Goal: Task Accomplishment & Management: Complete application form

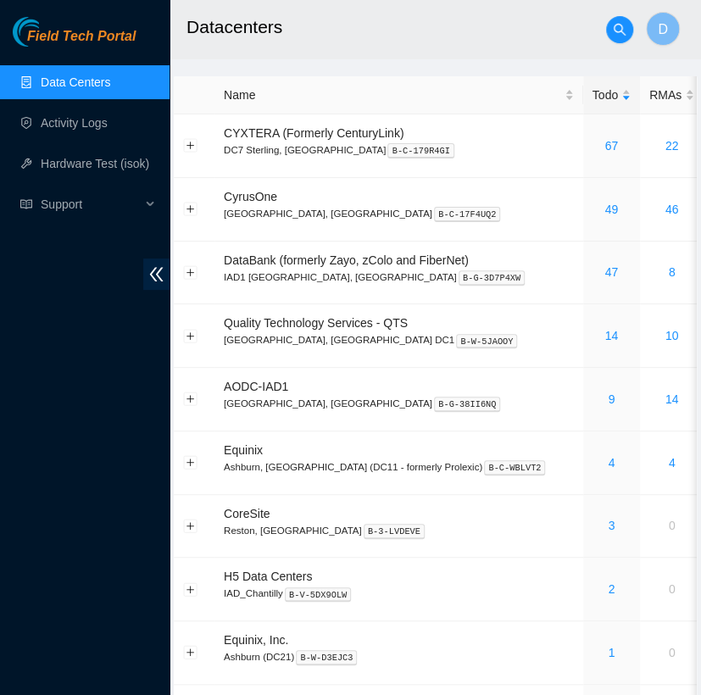
click at [316, 31] on h2 "Datacenters" at bounding box center [420, 27] width 467 height 54
click at [108, 116] on link "Activity Logs" at bounding box center [74, 123] width 67 height 14
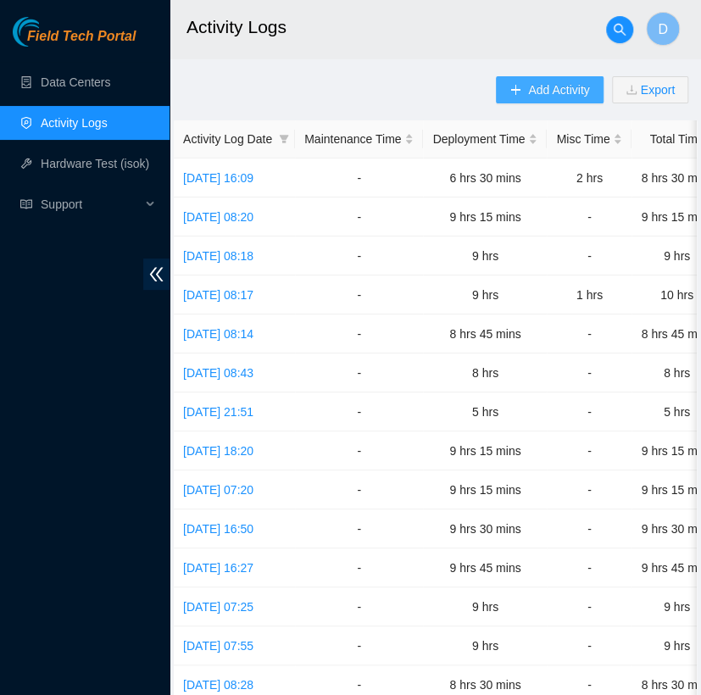
click at [540, 81] on span "Add Activity" at bounding box center [558, 90] width 61 height 19
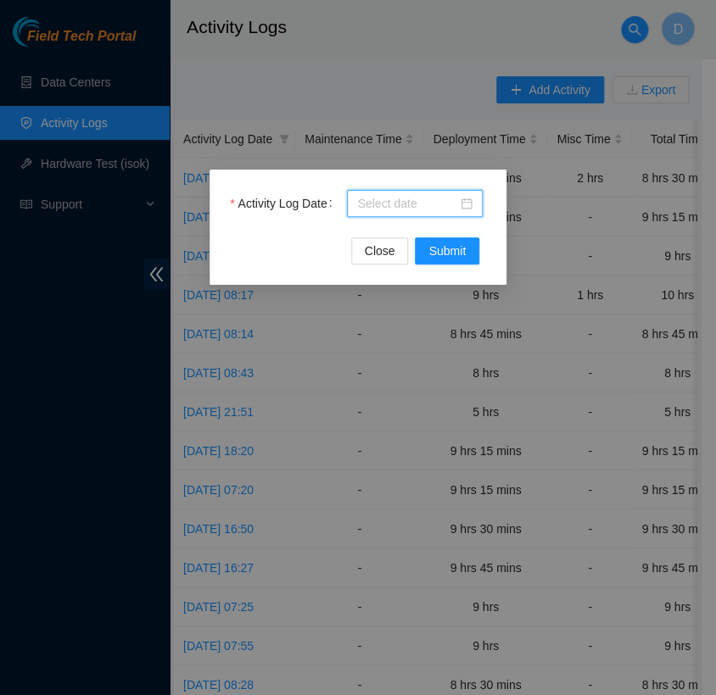
click at [406, 194] on input "Activity Log Date" at bounding box center [407, 203] width 100 height 19
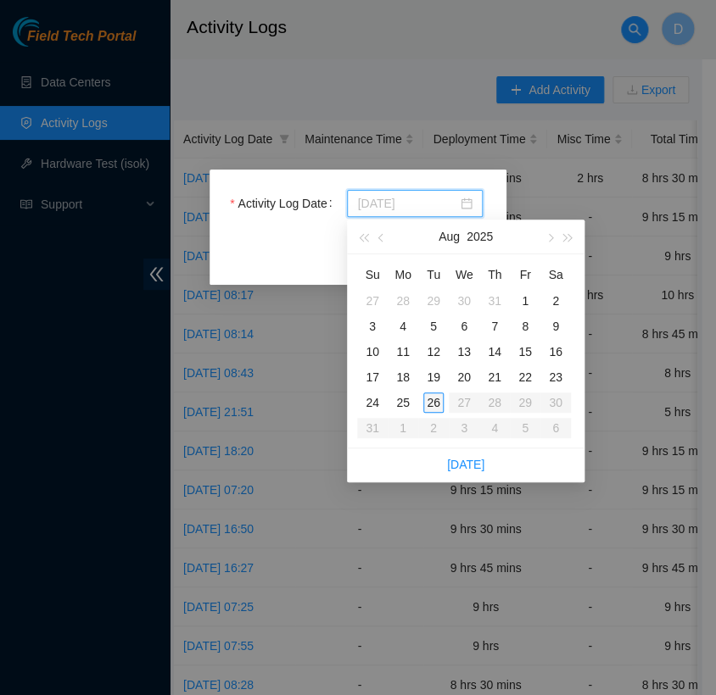
type input "[DATE]"
click at [435, 397] on div "26" at bounding box center [433, 403] width 20 height 20
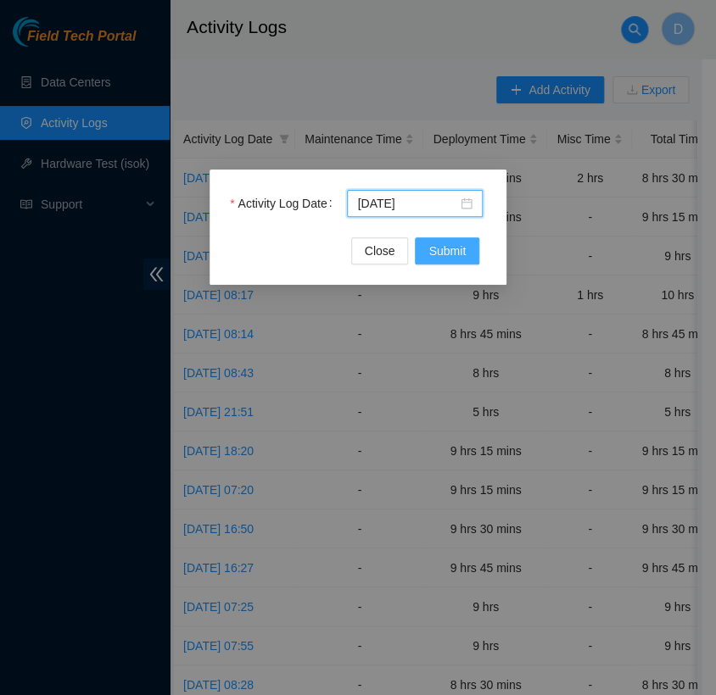
click at [439, 263] on button "Submit" at bounding box center [447, 250] width 64 height 27
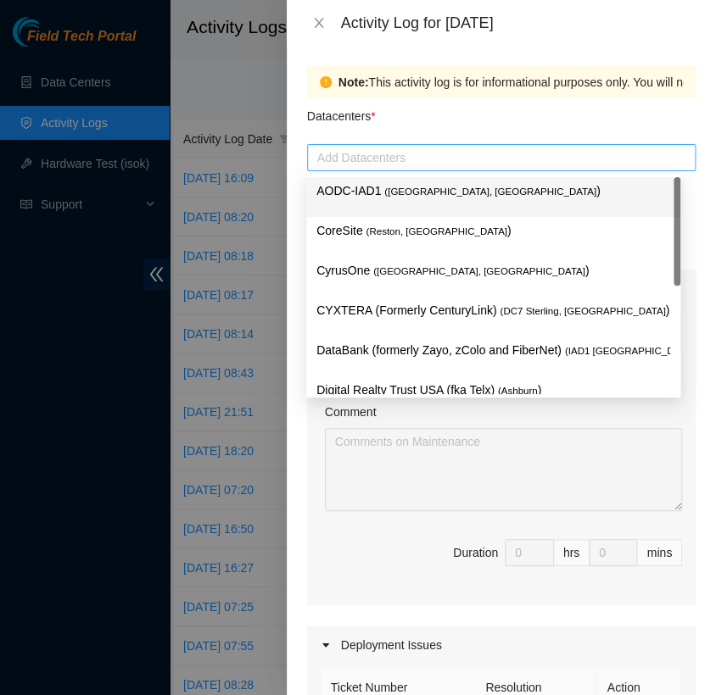
click at [408, 156] on div at bounding box center [501, 158] width 380 height 20
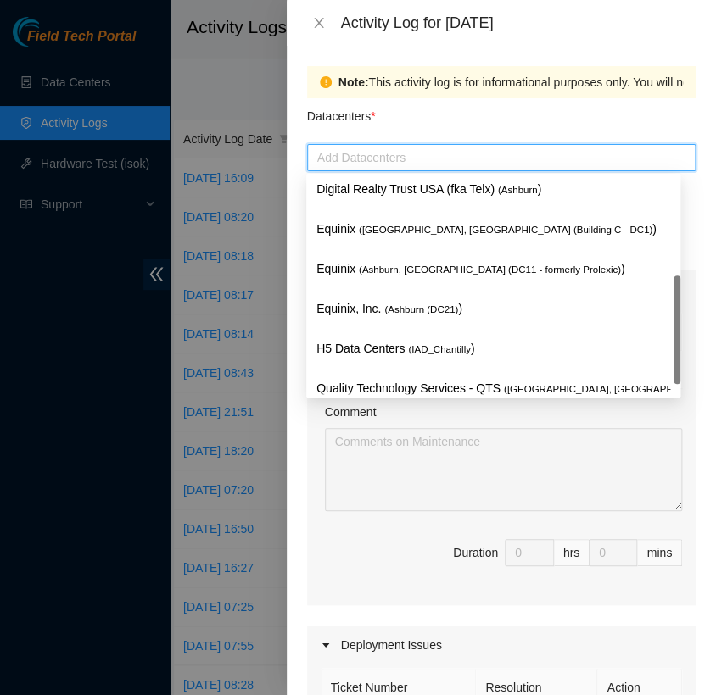
scroll to position [202, 0]
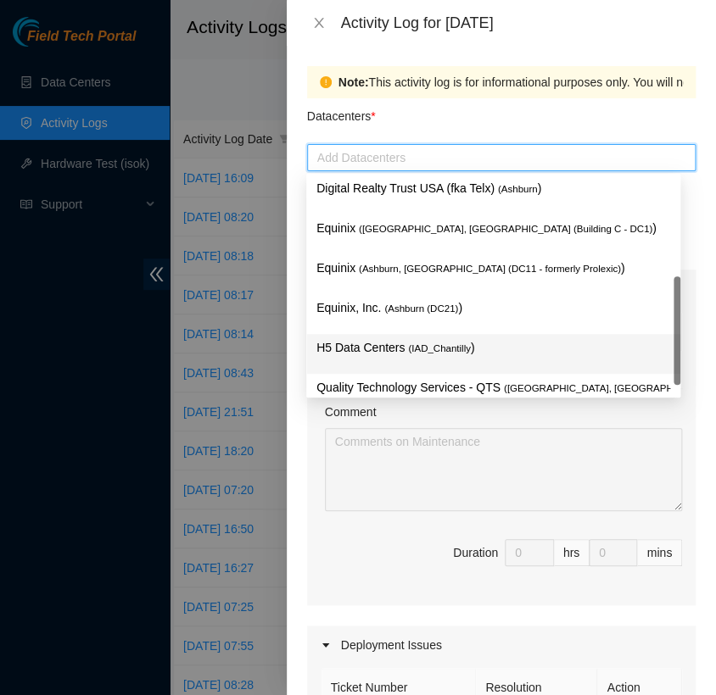
click at [393, 346] on p "H5 Data Centers ( IAD_Chantilly )" at bounding box center [493, 347] width 354 height 19
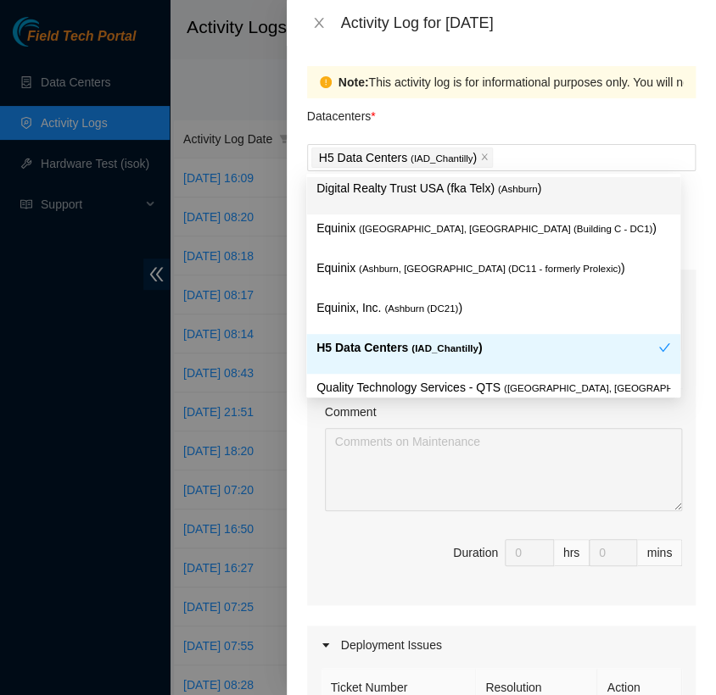
click at [520, 109] on div "Datacenters *" at bounding box center [501, 121] width 388 height 46
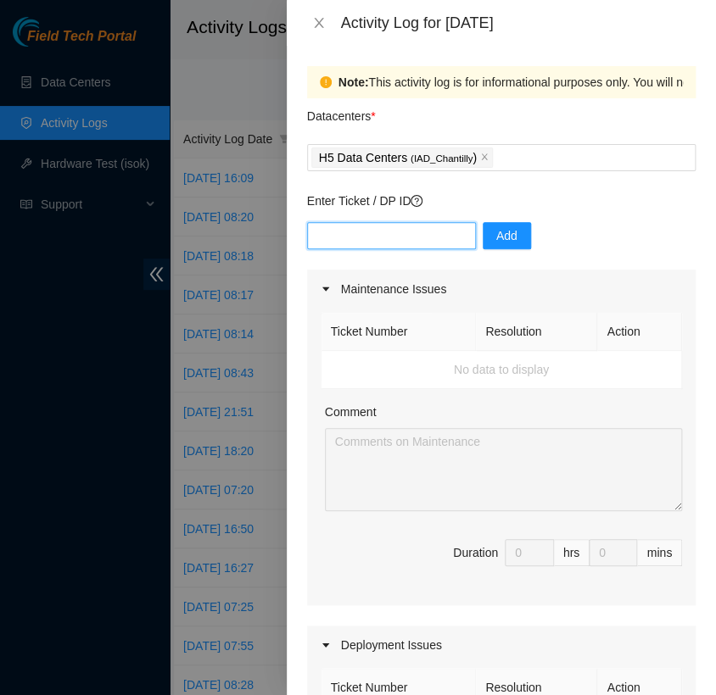
click at [415, 246] on input "text" at bounding box center [391, 235] width 169 height 27
type input "DP82713"
click at [496, 241] on span "Add" at bounding box center [506, 235] width 21 height 19
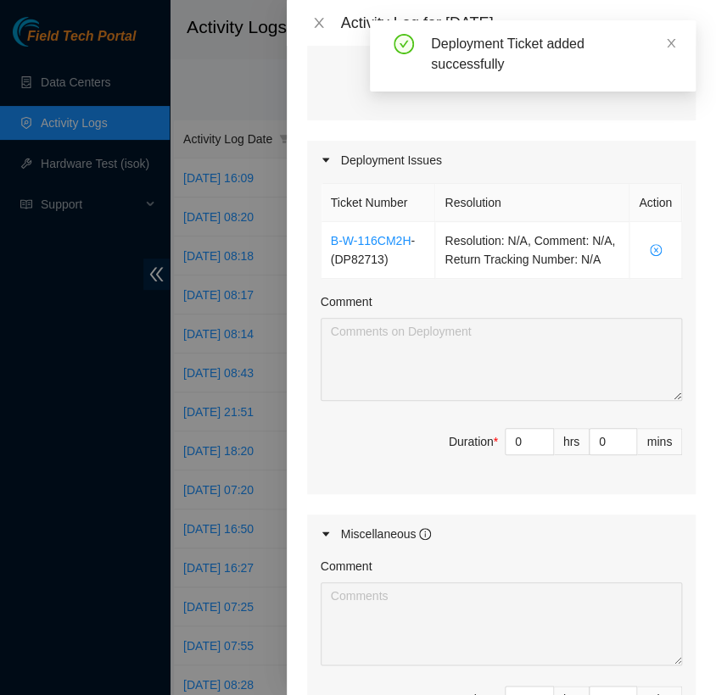
scroll to position [490, 0]
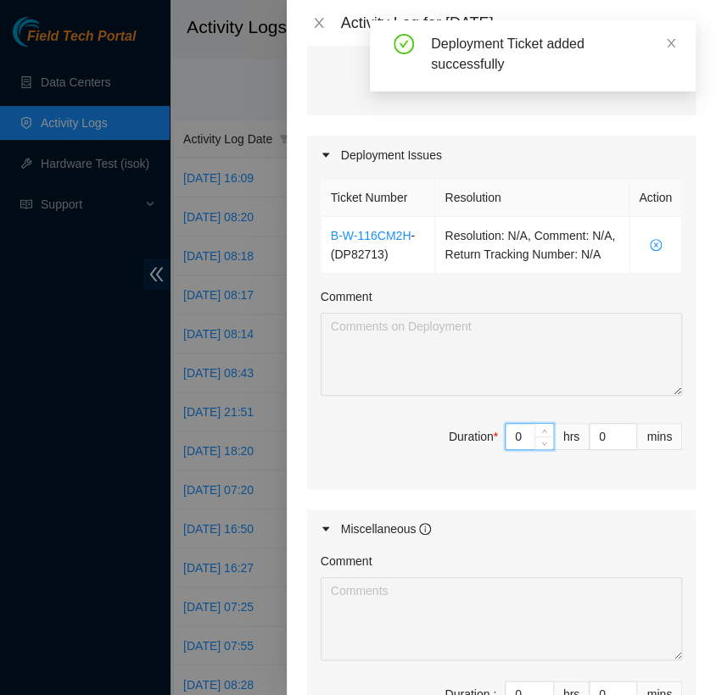
click at [513, 449] on input "0" at bounding box center [528, 436] width 47 height 25
type input "8"
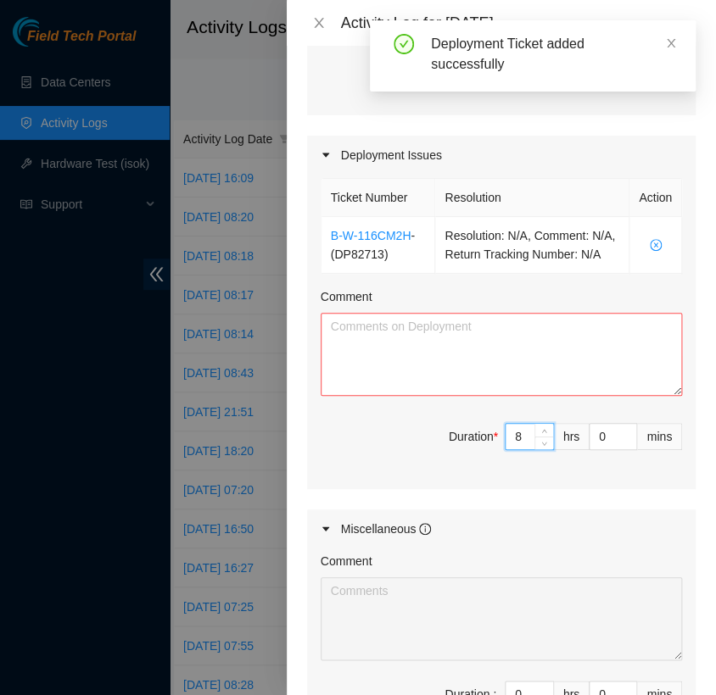
type input "8"
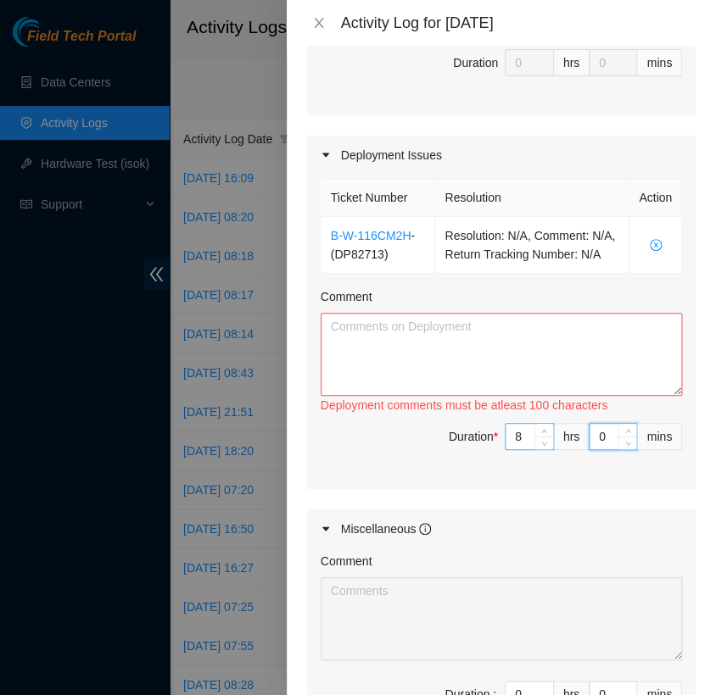
type input "3"
type input "30"
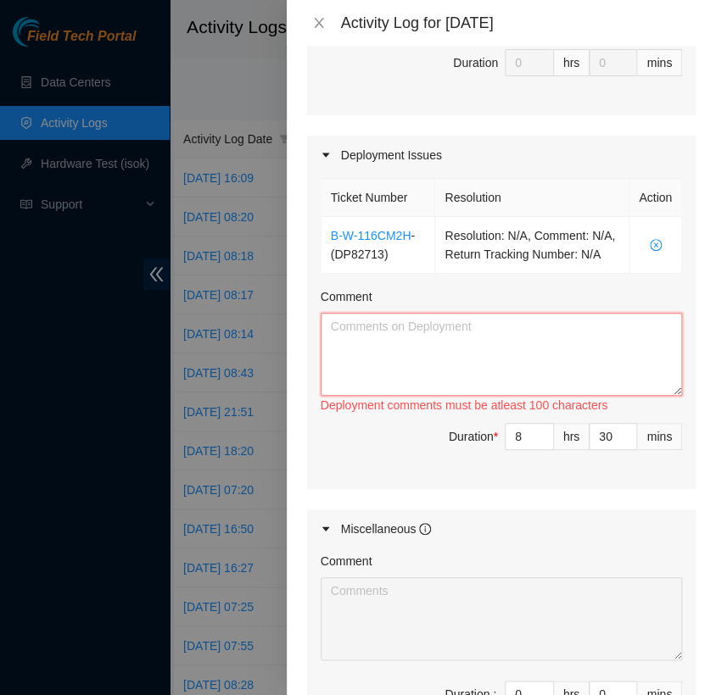
click at [354, 359] on textarea "Comment" at bounding box center [500, 354] width 361 height 83
paste textarea "[nie-field-iad]DP82713 @ H5 - FABRIC-IAD5: Deploy Linode Object & Block Region …"
type textarea "[nie-field-iad]DP82713 @ H5 - FABRIC-IAD5: Deploy Linode Object & Block Region …"
